Goal: Task Accomplishment & Management: Complete application form

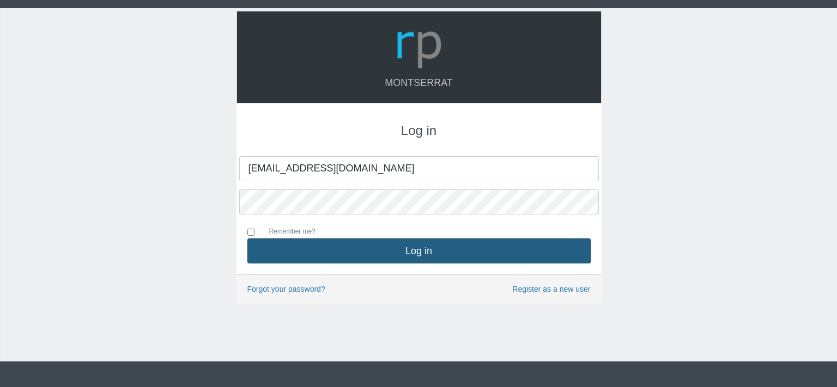
click at [402, 247] on button "Log in" at bounding box center [418, 251] width 343 height 25
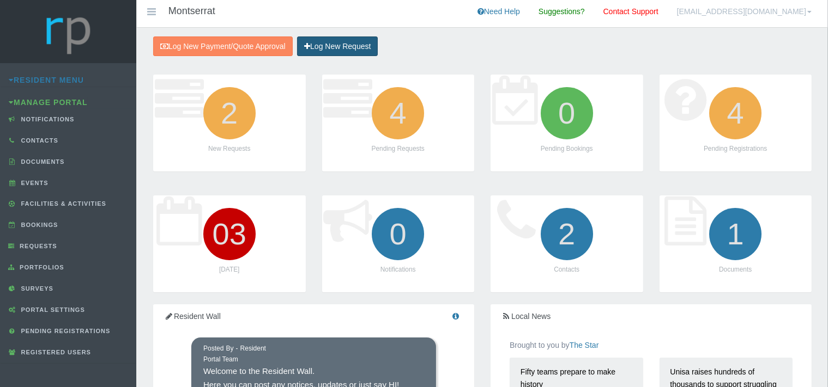
click at [354, 42] on link "Log New Request" at bounding box center [337, 46] width 81 height 20
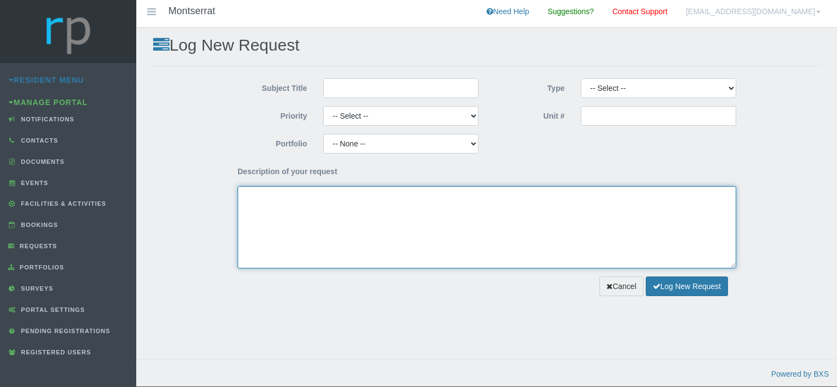
click at [344, 220] on textarea "Description of your request" at bounding box center [487, 227] width 498 height 82
click at [467, 208] on textarea "Dear Trustees, We kindly request payment approval for the attached invoice for" at bounding box center [487, 227] width 498 height 82
paste textarea "Garden refuse removal"
click at [467, 209] on textarea "Dear Trustees, We kindly request payment approval for the attached invoice for …" at bounding box center [487, 227] width 498 height 82
click at [538, 208] on textarea "Dear Trustees, We kindly request payment approval for the attached invoice for …" at bounding box center [487, 227] width 498 height 82
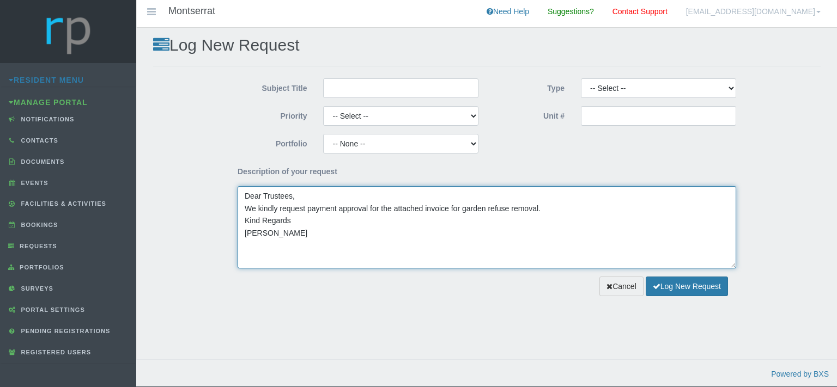
type textarea "Dear Trustees, We kindly request payment approval for the attached invoice for …"
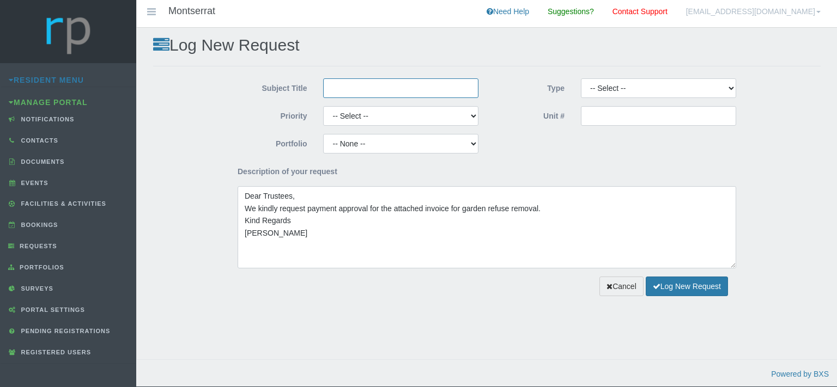
click at [407, 90] on input "Subject Title" at bounding box center [400, 88] width 155 height 20
type input "Mastefull Maintenance"
click at [435, 105] on div "Subject Title Mastefull Maintenance" at bounding box center [358, 92] width 258 height 28
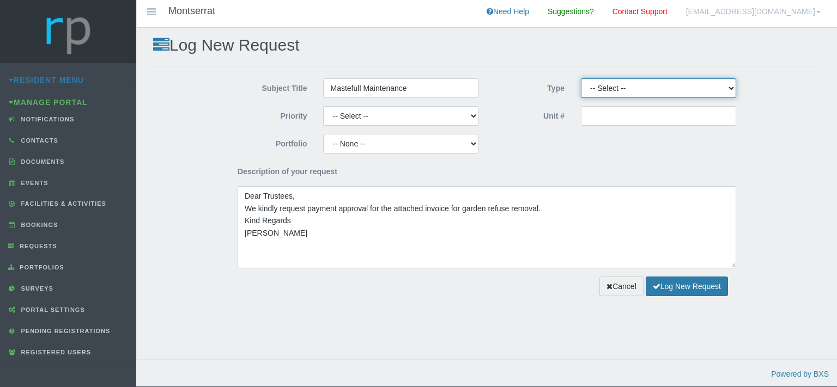
click at [581, 78] on select "-- Select -- Complaint Compliment Enquiry Request for maintenance Other (not li…" at bounding box center [658, 88] width 155 height 20
select select "PAYMENT"
click option "Payment Approval" at bounding box center [0, 0] width 0 height 0
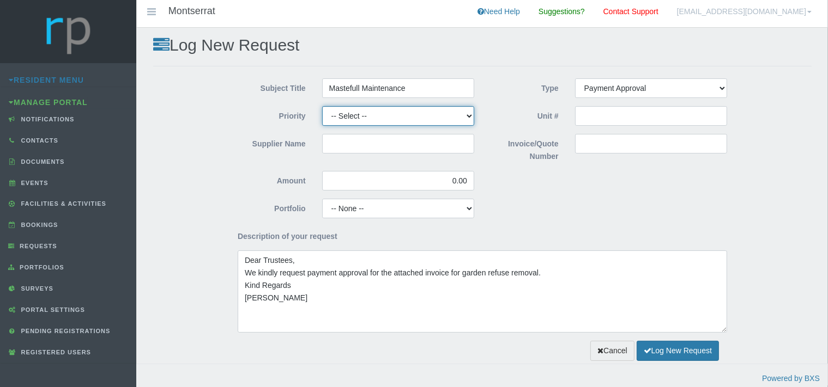
click at [322, 106] on select "-- Select -- High Low Normal" at bounding box center [398, 116] width 152 height 20
select select "MEDIUM"
click option "Normal" at bounding box center [0, 0] width 0 height 0
click at [352, 146] on input "Supplier Name" at bounding box center [398, 144] width 152 height 20
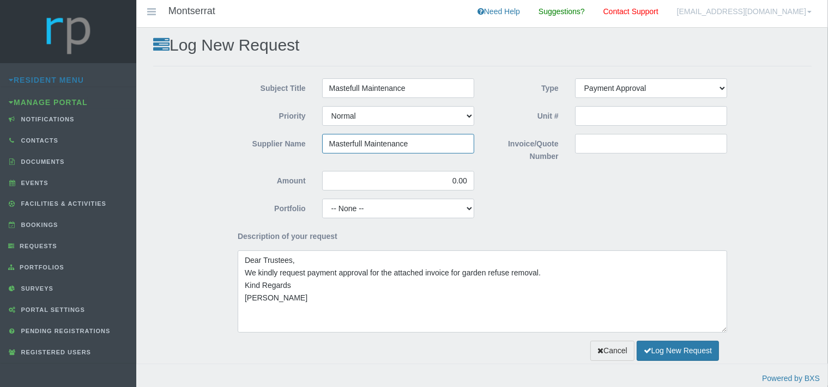
type input "Masterfull Maintenance"
click at [589, 142] on input "Invoice/Quote Number" at bounding box center [651, 144] width 152 height 20
paste input "INV0051041"
type input "INV0051041"
drag, startPoint x: 469, startPoint y: 179, endPoint x: 440, endPoint y: 182, distance: 29.6
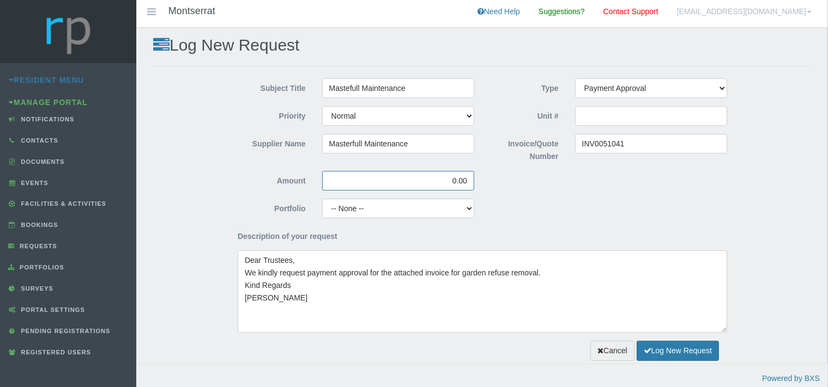
click at [441, 182] on input "0.00" at bounding box center [398, 181] width 152 height 20
type input "805.00"
click at [322, 199] on select "-- None -- Aesthetics Chairperson Communication Compliance / Rules and Regulati…" at bounding box center [398, 209] width 152 height 20
select select "GARDENS"
click option "Gardens" at bounding box center [0, 0] width 0 height 0
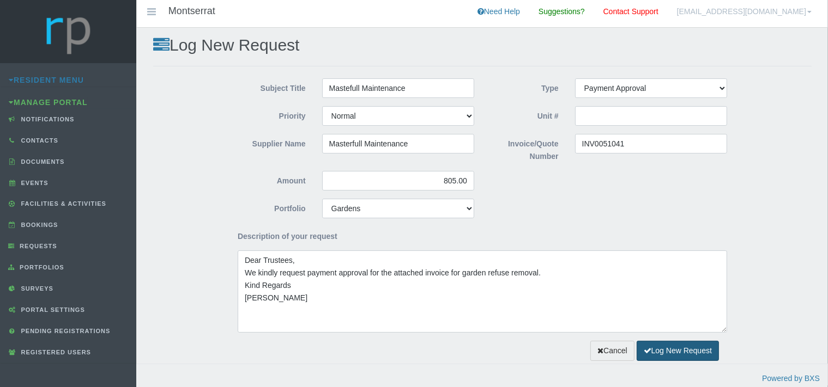
click at [681, 348] on button "Log New Request" at bounding box center [677, 351] width 82 height 20
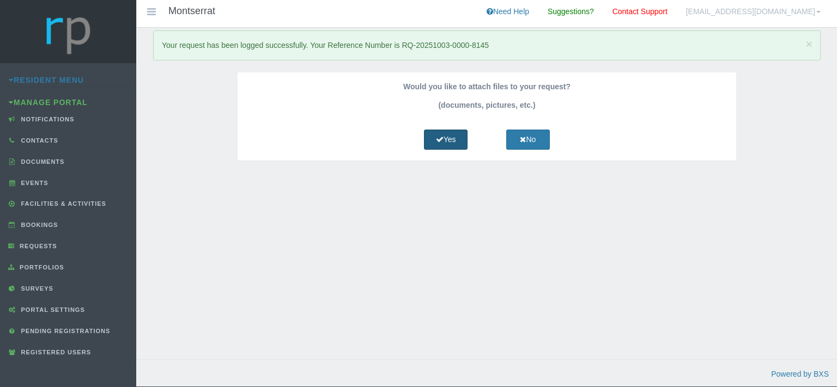
click at [454, 132] on link "Yes" at bounding box center [446, 140] width 44 height 20
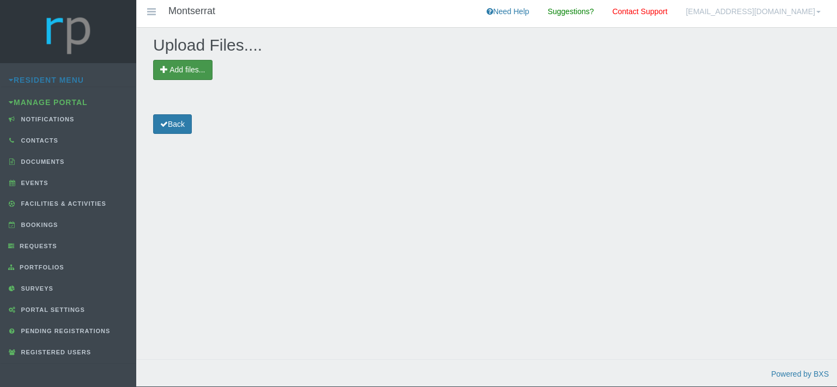
click at [188, 65] on span "Add files..." at bounding box center [182, 70] width 59 height 20
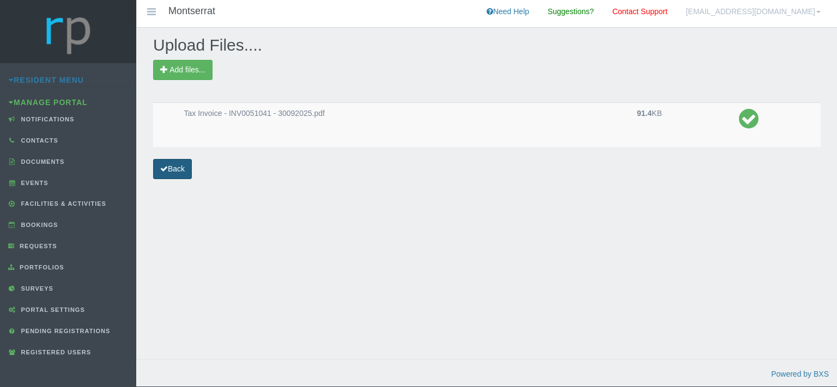
click at [168, 160] on link "Back" at bounding box center [172, 169] width 39 height 20
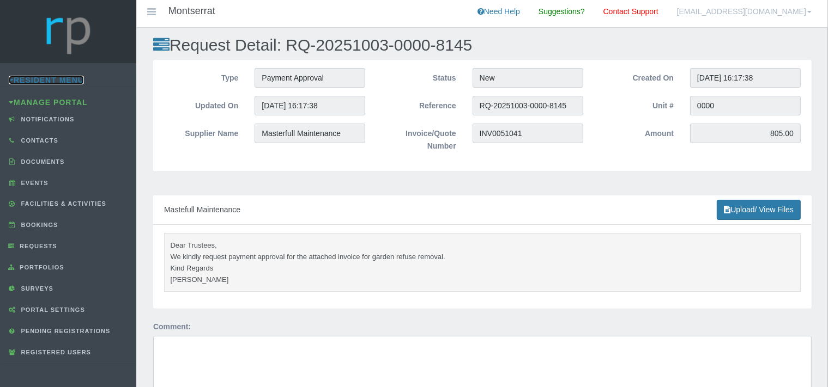
click at [69, 76] on link "Resident Menu" at bounding box center [46, 80] width 75 height 9
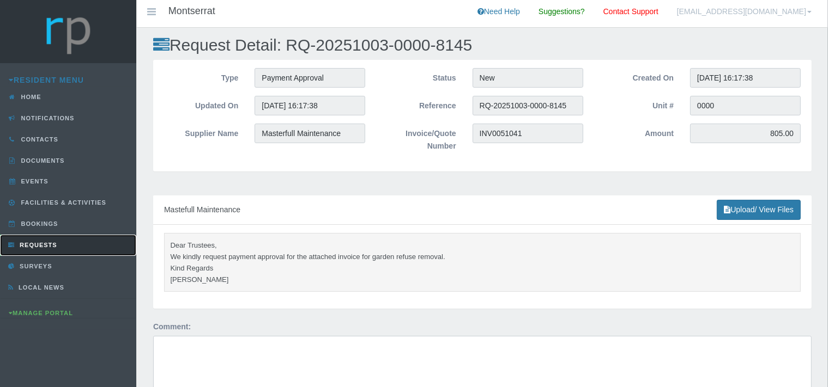
click at [52, 242] on span "Requests" at bounding box center [37, 245] width 40 height 7
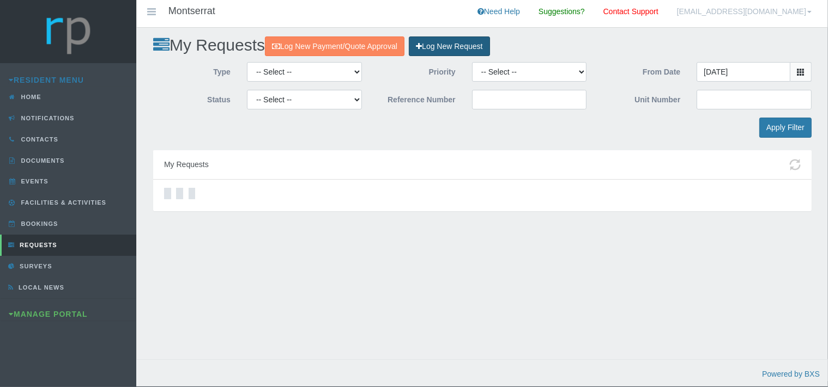
click at [450, 45] on link "Log New Request" at bounding box center [449, 46] width 81 height 20
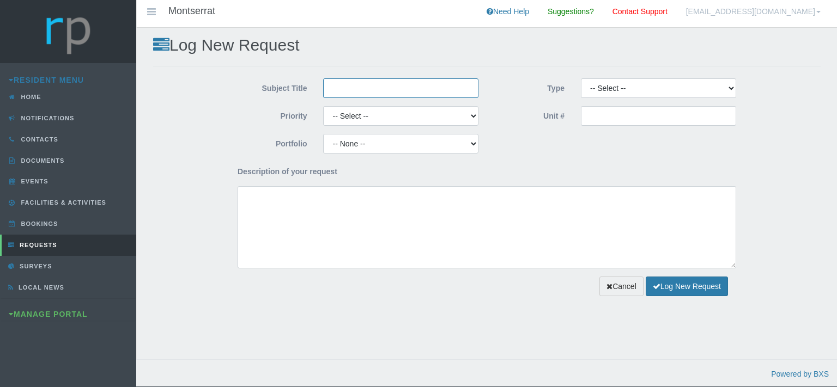
click at [404, 82] on input "Subject Title" at bounding box center [400, 88] width 155 height 20
type input "Prime Access"
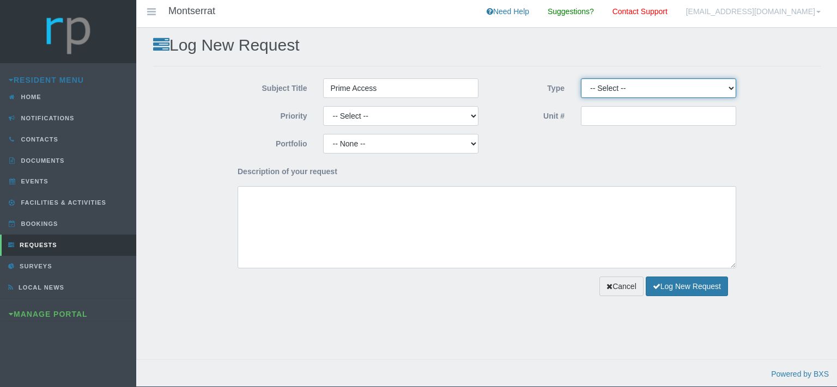
click at [581, 78] on select "-- Select -- Complaint Compliment Enquiry Request for maintenance Other (not li…" at bounding box center [658, 88] width 155 height 20
select select "PAYMENT"
click option "Payment Approval" at bounding box center [0, 0] width 0 height 0
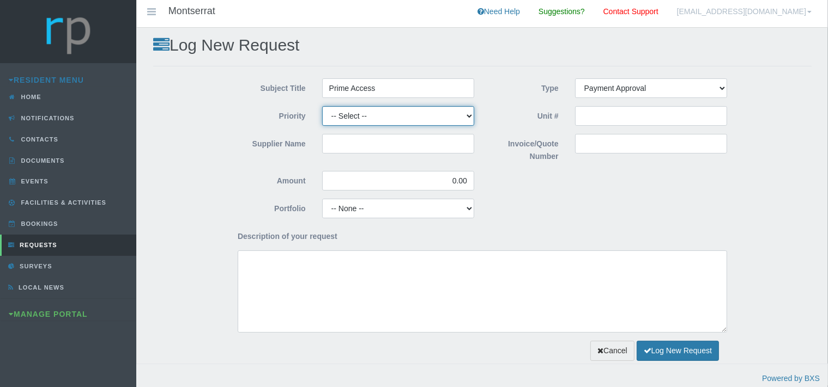
click at [322, 106] on select "-- Select -- High Low Normal" at bounding box center [398, 116] width 152 height 20
select select "MEDIUM"
click option "Normal" at bounding box center [0, 0] width 0 height 0
click at [344, 146] on input "Supplier Name" at bounding box center [398, 144] width 152 height 20
type input "Prime Access"
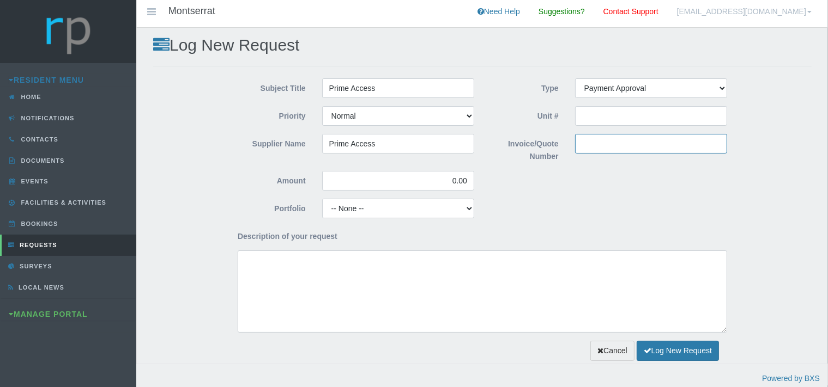
click at [632, 145] on input "Invoice/Quote Number" at bounding box center [651, 144] width 152 height 20
click at [590, 146] on input "Invoice/Quote Number" at bounding box center [651, 144] width 152 height 20
paste input "INV-19716"
type input "INV-19716"
drag, startPoint x: 466, startPoint y: 180, endPoint x: 426, endPoint y: 186, distance: 40.2
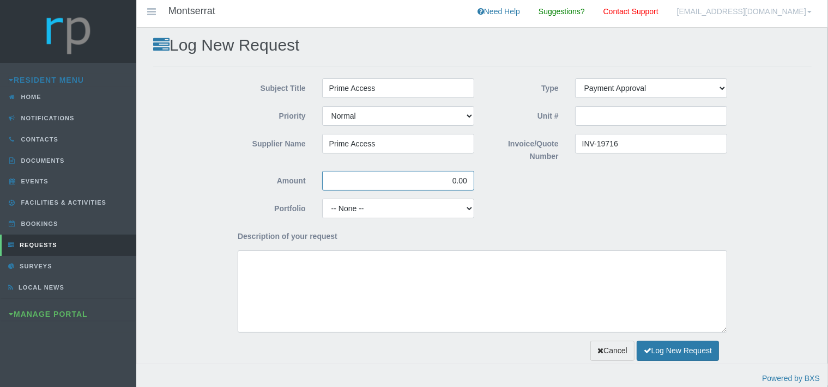
click at [426, 186] on input "0.00" at bounding box center [398, 181] width 152 height 20
type input "1,438.94"
click at [322, 199] on select "-- None -- Aesthetics Chairperson Communication Compliance / Rules and Regulati…" at bounding box center [398, 209] width 152 height 20
select select "SECURITY"
click option "Security" at bounding box center [0, 0] width 0 height 0
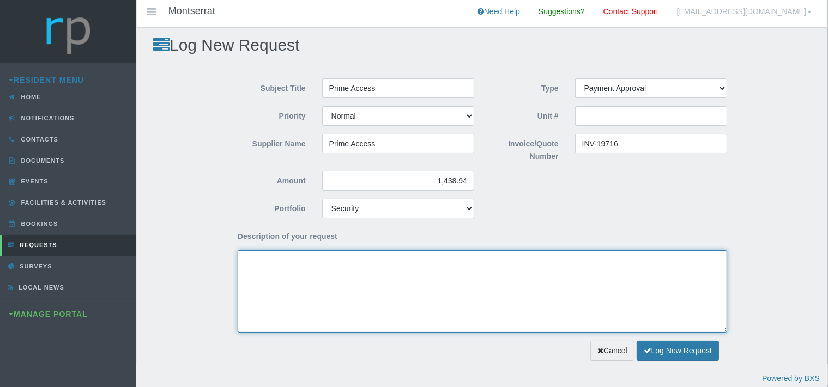
drag, startPoint x: 300, startPoint y: 285, endPoint x: 295, endPoint y: 274, distance: 11.9
click at [297, 280] on textarea "Description of your request" at bounding box center [482, 292] width 489 height 82
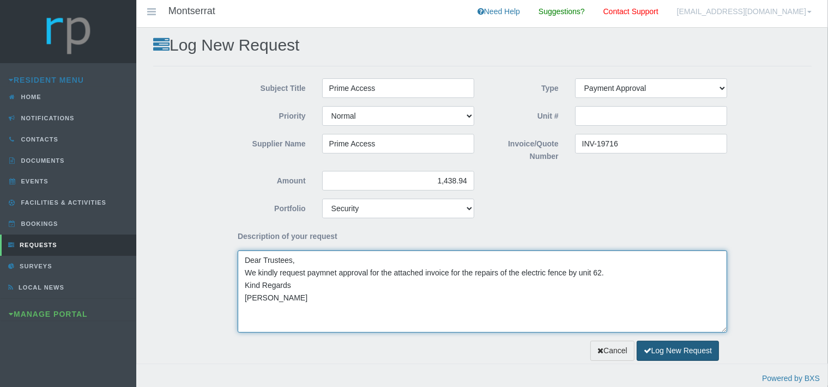
type textarea "Dear Trustees, We kindly request paymnet approval for the attached invoice for …"
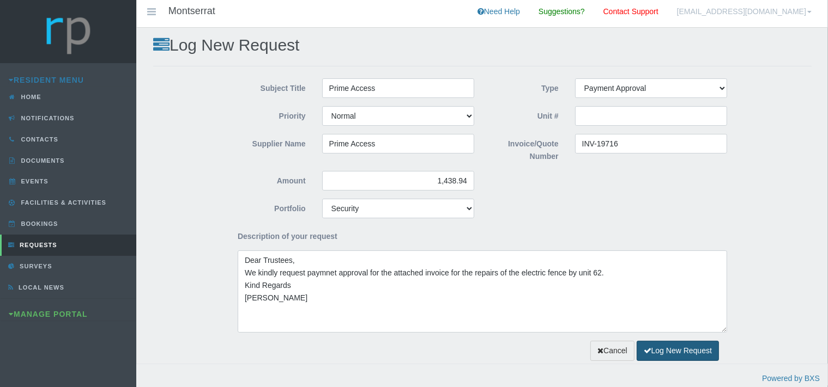
click at [662, 354] on button "Log New Request" at bounding box center [677, 351] width 82 height 20
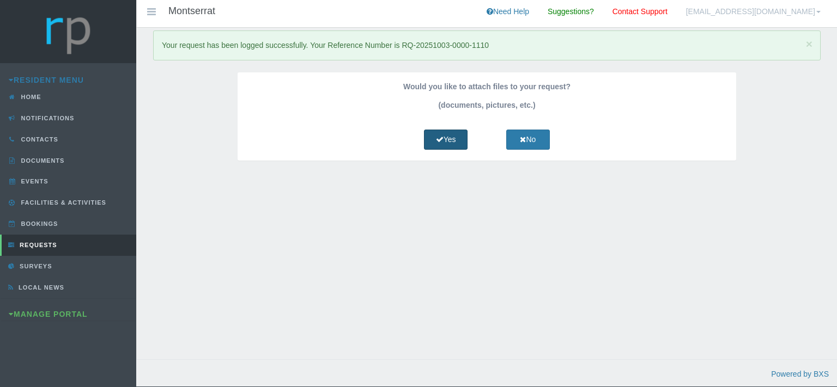
click at [440, 138] on icon at bounding box center [440, 140] width 8 height 8
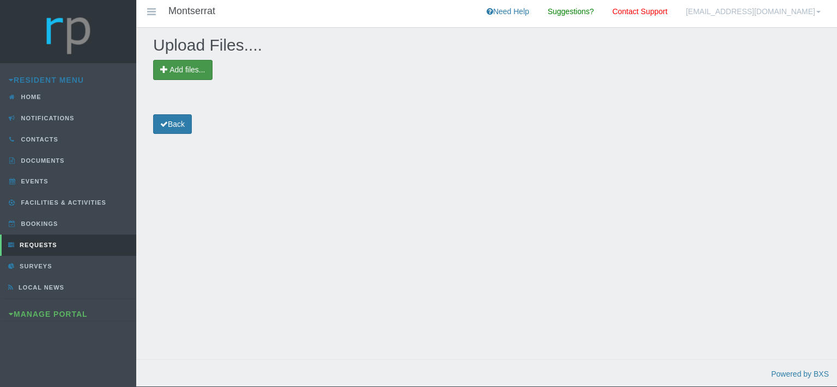
click at [202, 69] on span "Add files..." at bounding box center [186, 69] width 35 height 9
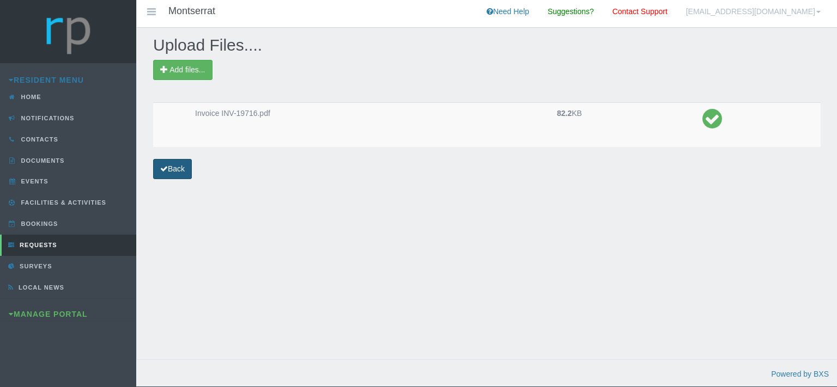
click at [184, 172] on link "Back" at bounding box center [172, 169] width 39 height 20
